Goal: Task Accomplishment & Management: Use online tool/utility

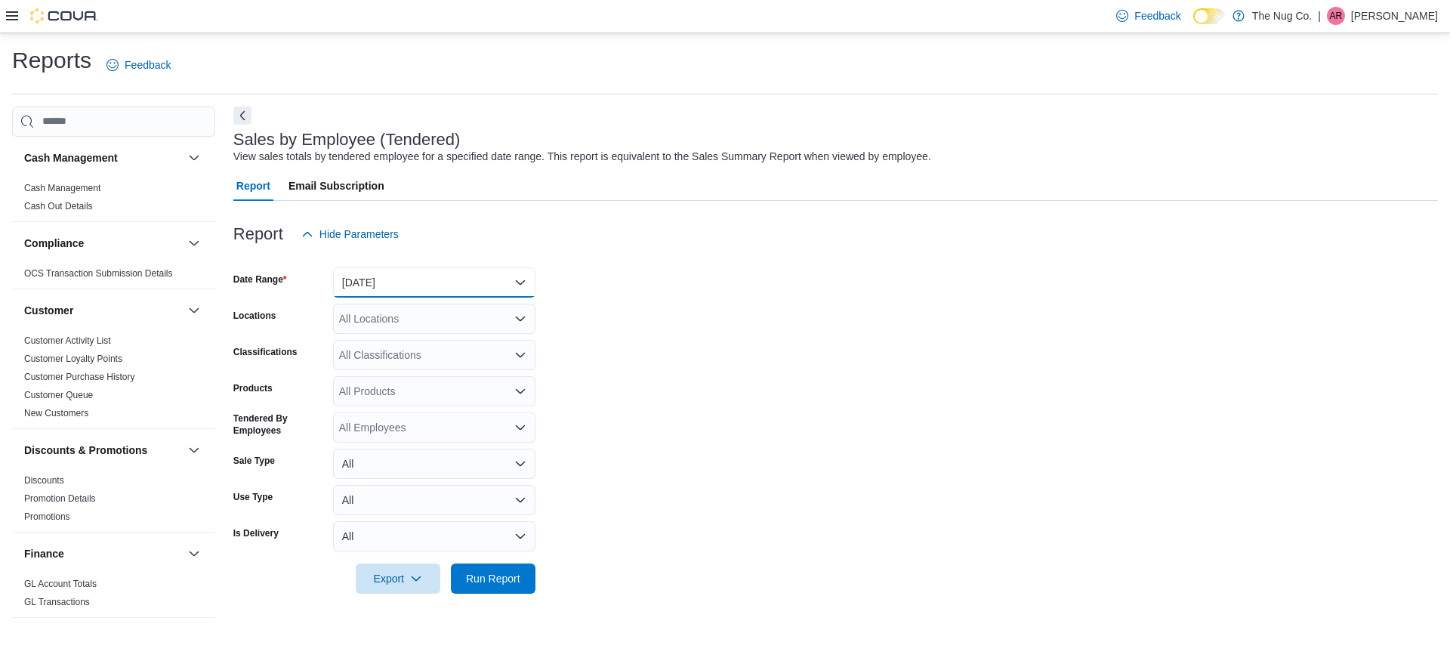
click at [462, 289] on button "[DATE]" at bounding box center [434, 282] width 202 height 30
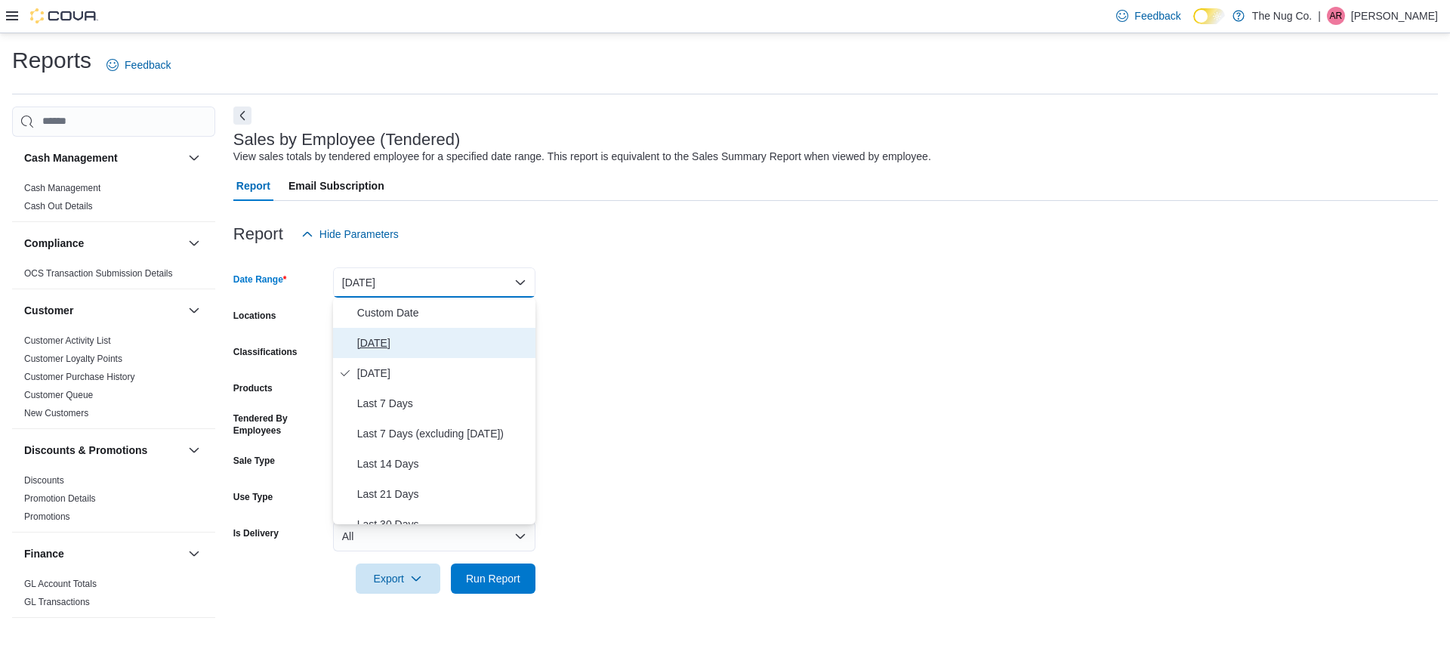
click at [431, 340] on span "[DATE]" at bounding box center [443, 343] width 172 height 18
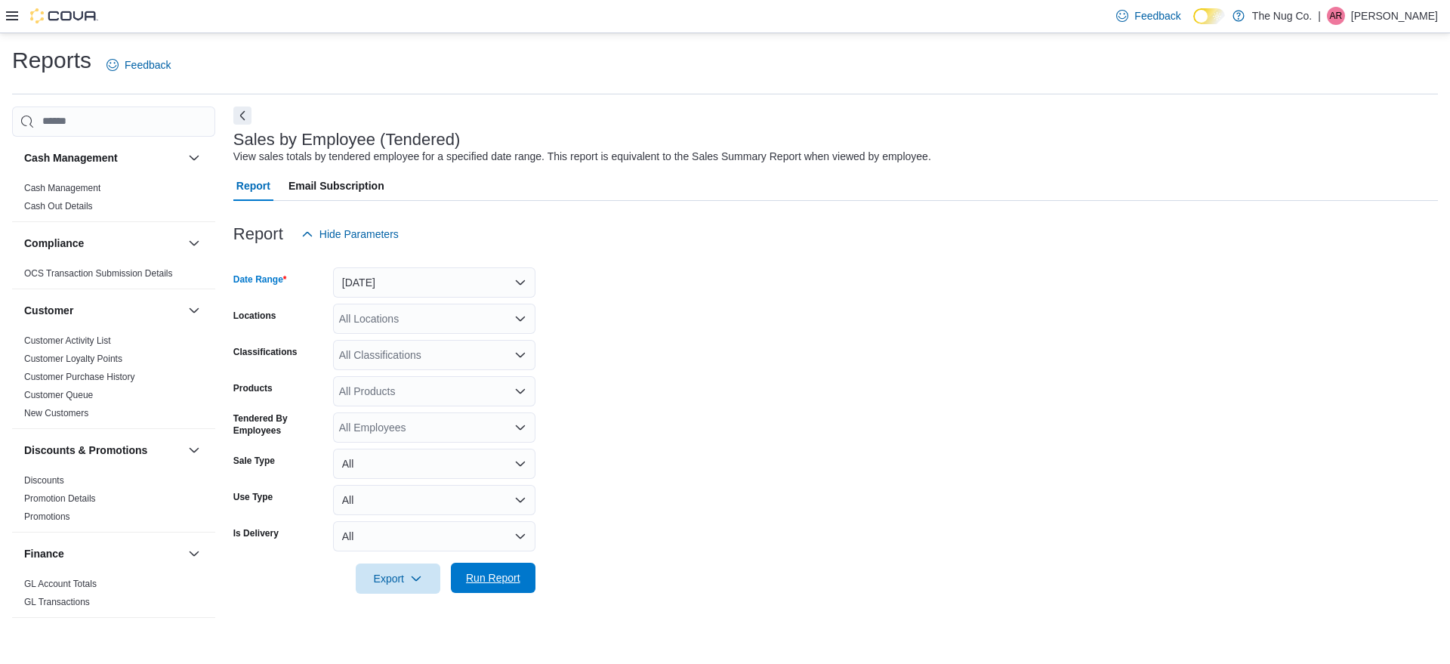
click at [504, 593] on div "Export Run Report" at bounding box center [384, 578] width 302 height 30
